Goal: Information Seeking & Learning: Learn about a topic

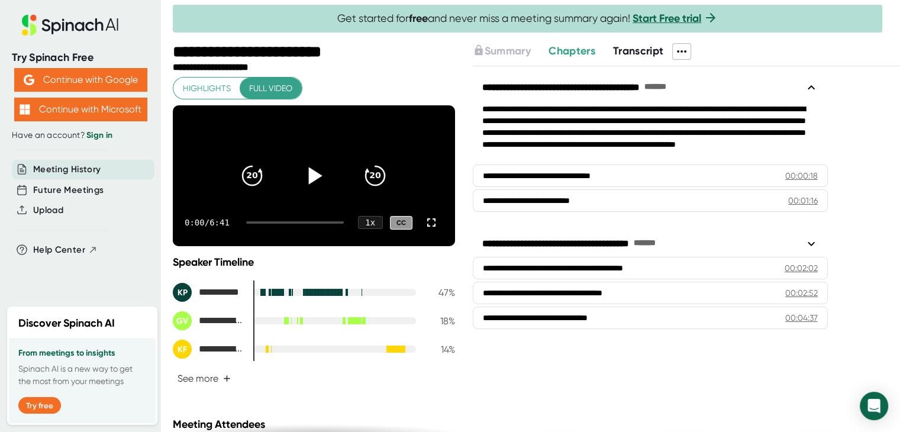
click at [309, 180] on icon at bounding box center [316, 175] width 14 height 17
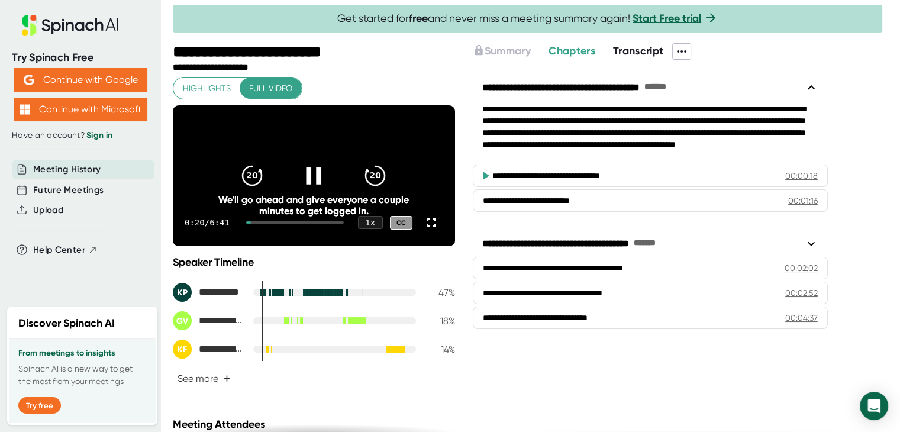
click at [303, 184] on icon at bounding box center [314, 176] width 30 height 30
